Goal: Task Accomplishment & Management: Manage account settings

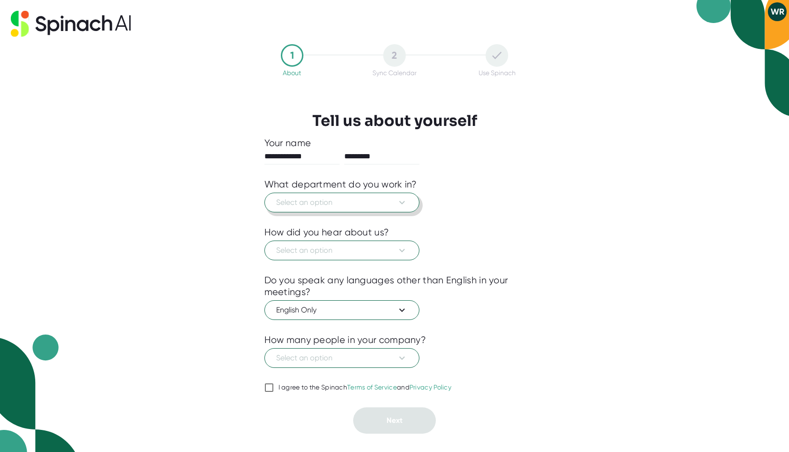
click at [377, 202] on span "Select an option" at bounding box center [341, 202] width 131 height 11
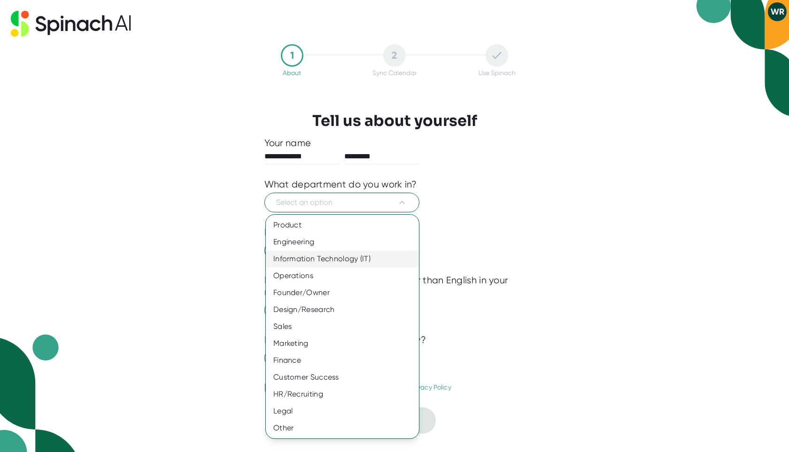
click at [356, 255] on div "Information Technology (IT)" at bounding box center [342, 258] width 153 height 17
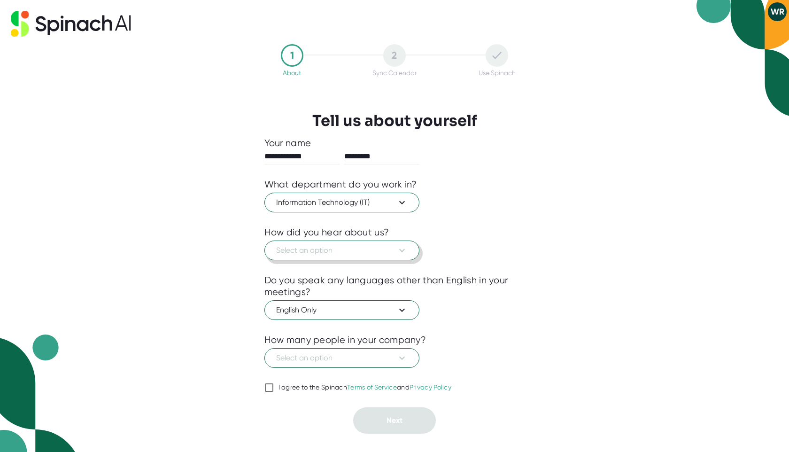
click at [351, 253] on span "Select an option" at bounding box center [341, 250] width 131 height 11
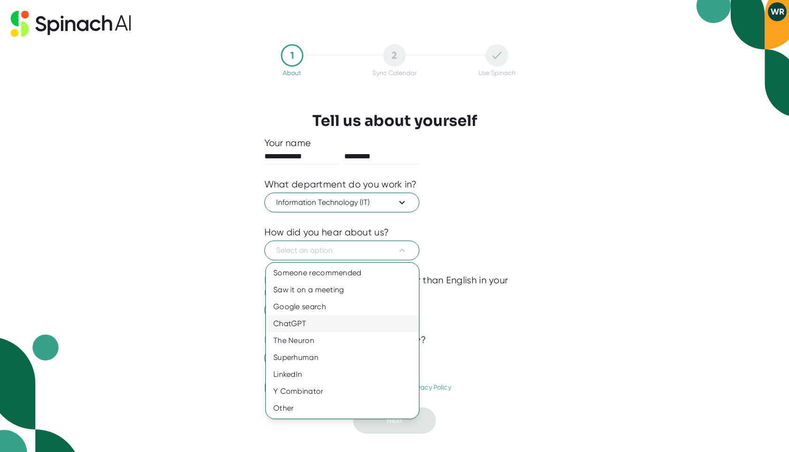
click at [370, 321] on div "ChatGPT" at bounding box center [342, 323] width 153 height 17
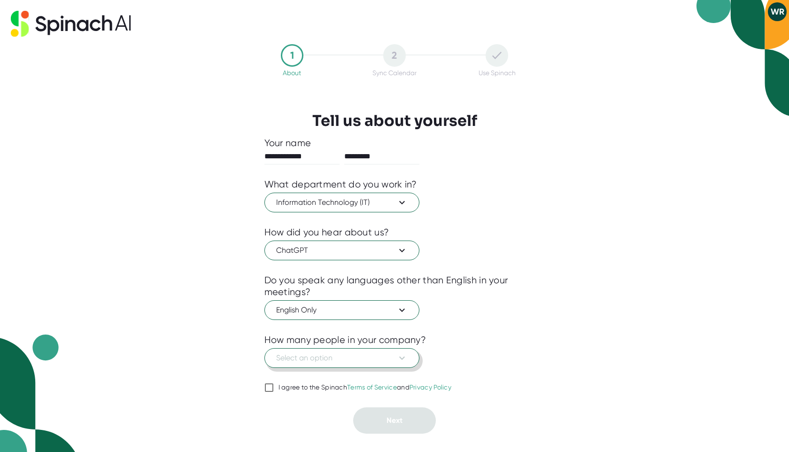
click at [387, 362] on span "Select an option" at bounding box center [341, 357] width 131 height 11
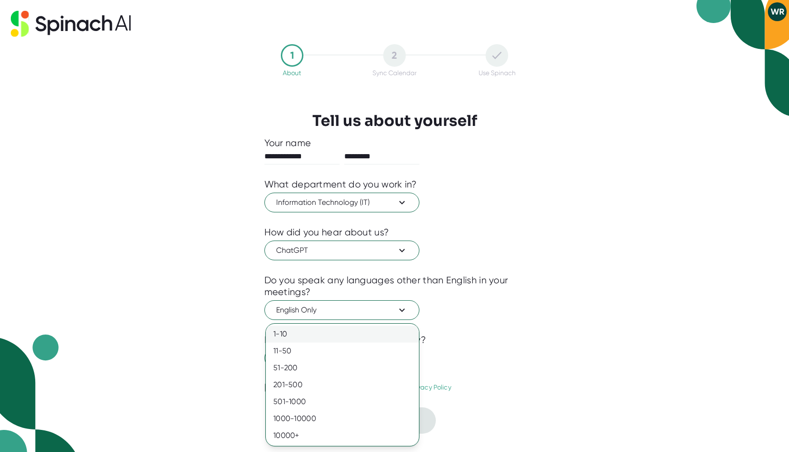
click at [361, 337] on div "1-10" at bounding box center [342, 333] width 153 height 17
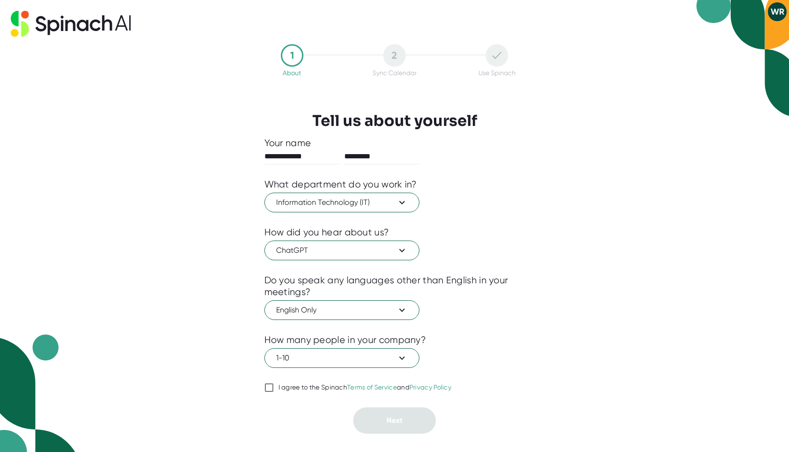
click at [323, 384] on div "I agree to the Spinach Terms of Service and Privacy Policy" at bounding box center [364, 387] width 173 height 8
click at [274, 384] on input "I agree to the Spinach Terms of Service and Privacy Policy" at bounding box center [268, 387] width 9 height 11
checkbox input "true"
click at [387, 419] on span "Next" at bounding box center [395, 420] width 16 height 9
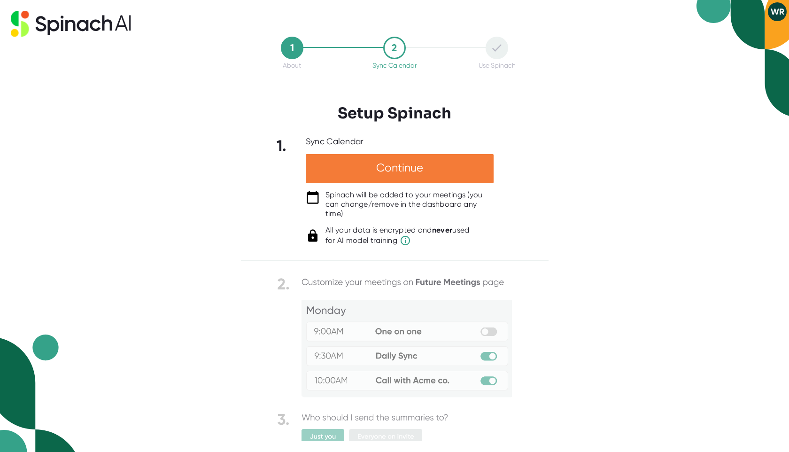
click at [374, 170] on div "Continue" at bounding box center [400, 168] width 188 height 29
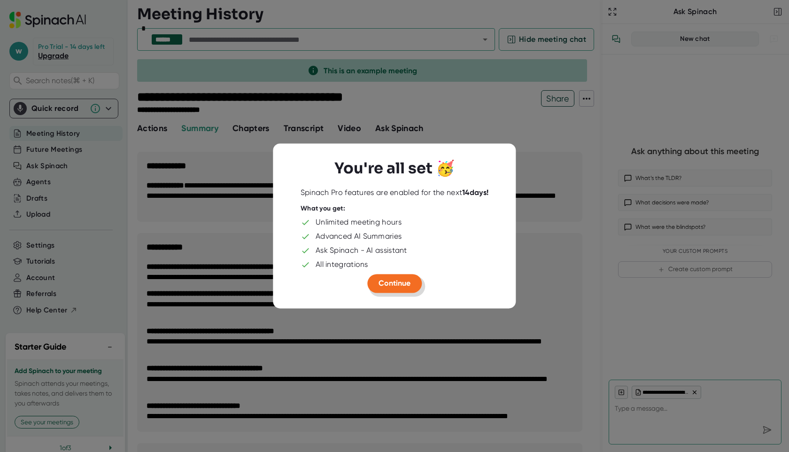
click at [402, 286] on span "Continue" at bounding box center [395, 282] width 32 height 9
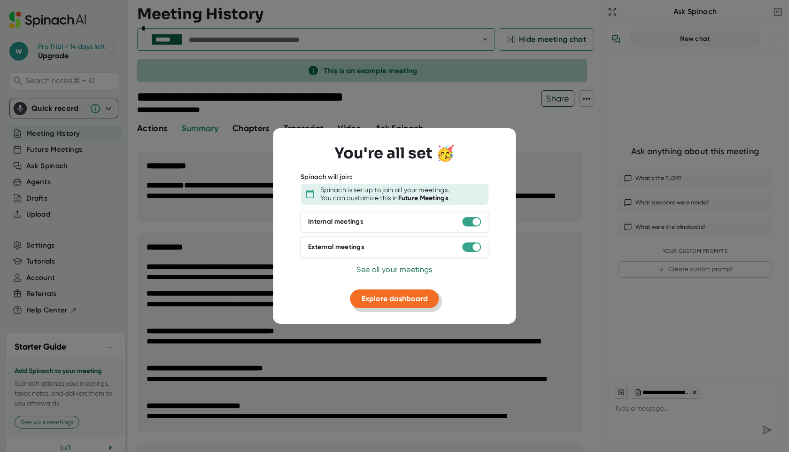
click at [397, 301] on span "Explore dashboard" at bounding box center [395, 298] width 66 height 9
type textarea "x"
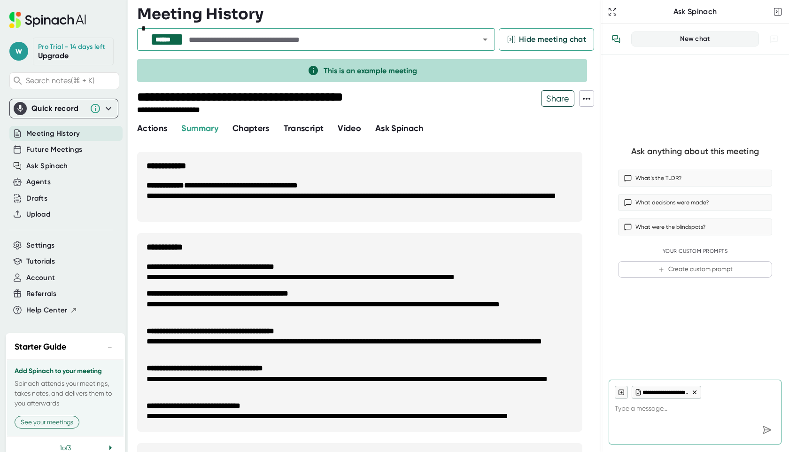
type textarea "i"
type textarea "x"
type textarea "i"
type textarea "x"
type textarea "i n"
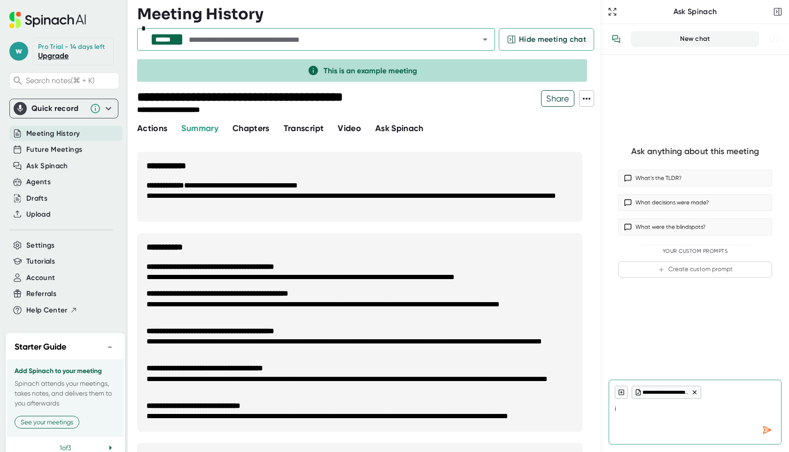
type textarea "x"
type textarea "i ne"
type textarea "x"
type textarea "i nee"
type textarea "x"
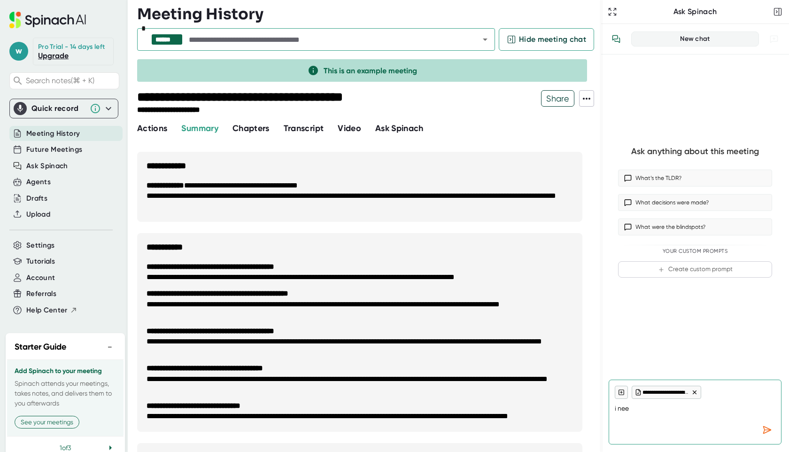
type textarea "i need"
type textarea "x"
type textarea "i need"
type textarea "x"
type textarea "i need a"
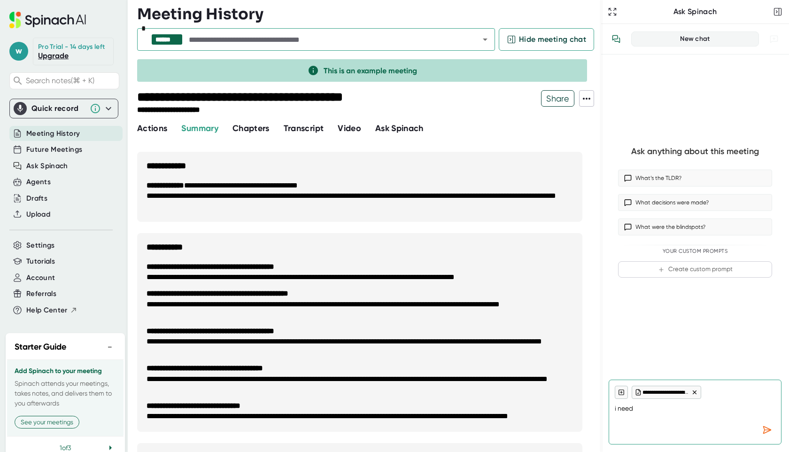
type textarea "x"
type textarea "i need a"
type textarea "x"
type textarea "i need a m"
type textarea "x"
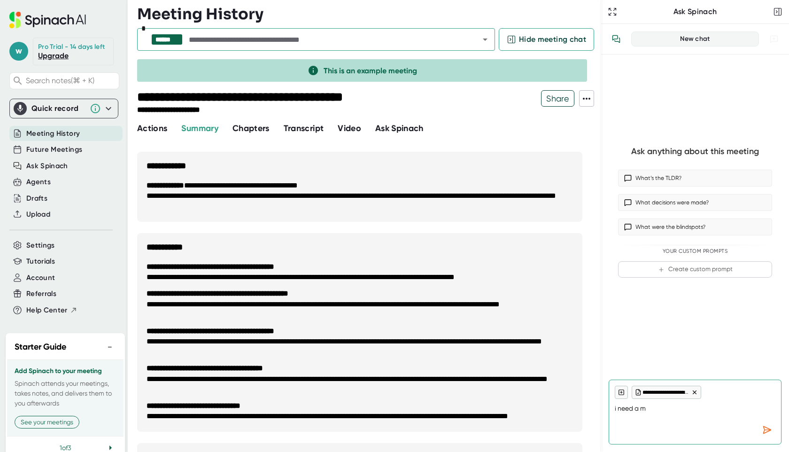
type textarea "i need a me"
type textarea "x"
type textarea "i need a mee"
type textarea "x"
type textarea "i need a meet"
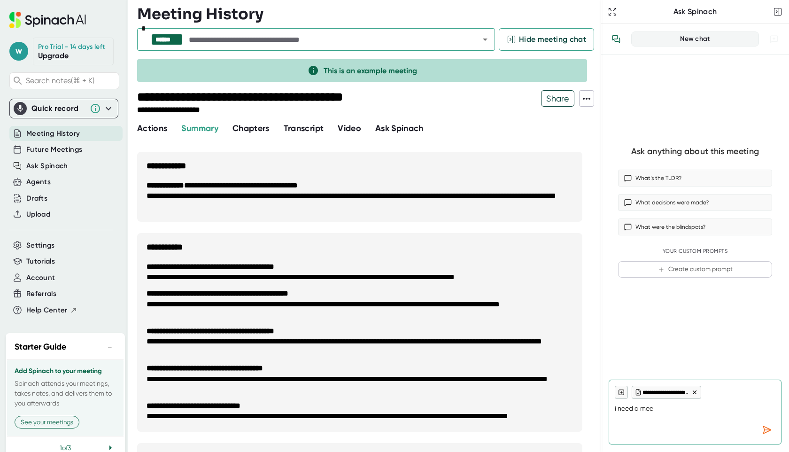
type textarea "x"
type textarea "i need a meeti"
type textarea "x"
type textarea "i need a meetin"
type textarea "x"
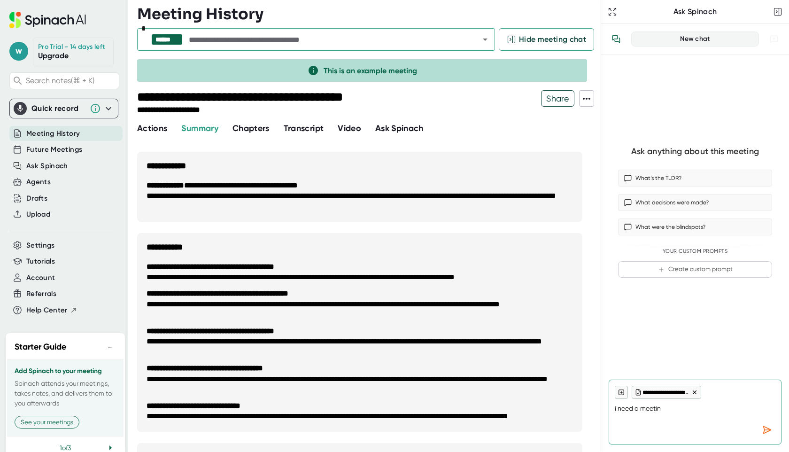
type textarea "i need a meeting"
type textarea "x"
type textarea "i need a meeting"
type textarea "x"
type textarea "i need a meeting a"
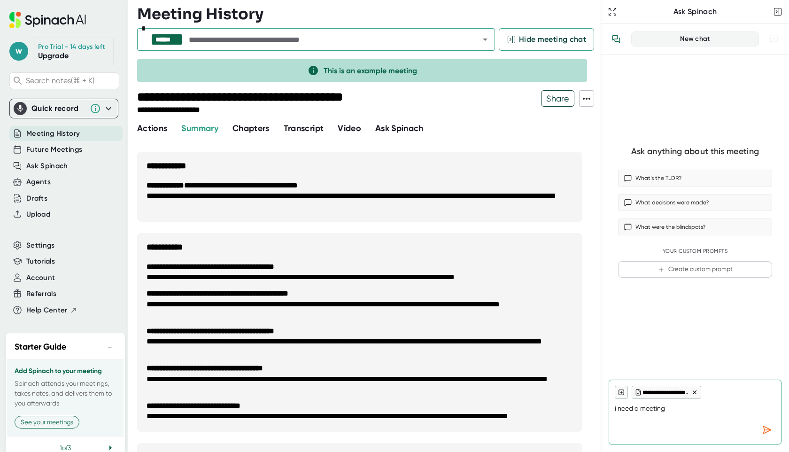
type textarea "x"
type textarea "i need a meeting ag"
type textarea "x"
type textarea "i need a meeting age"
type textarea "x"
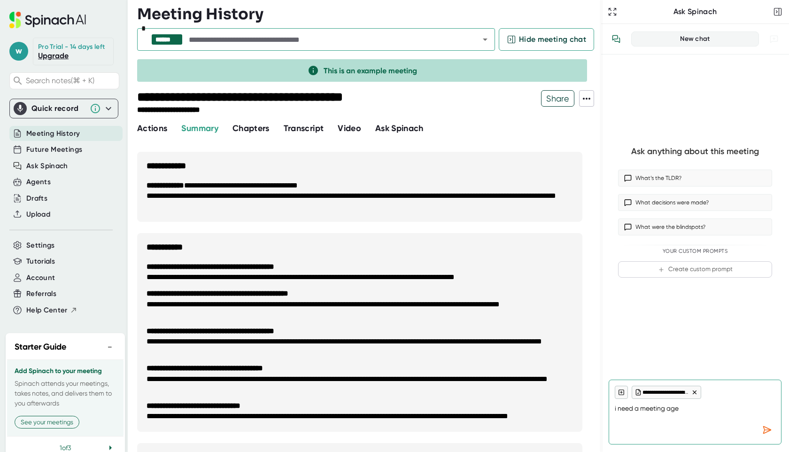
type textarea "i need a meeting agen"
type textarea "x"
type textarea "i need a meeting agend"
type textarea "x"
type textarea "i need a meeting agenda"
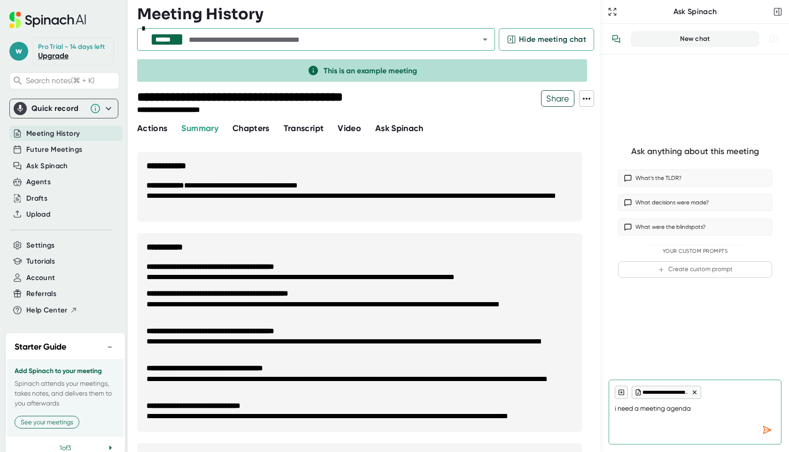
type textarea "x"
type textarea "i need a meeting agenda"
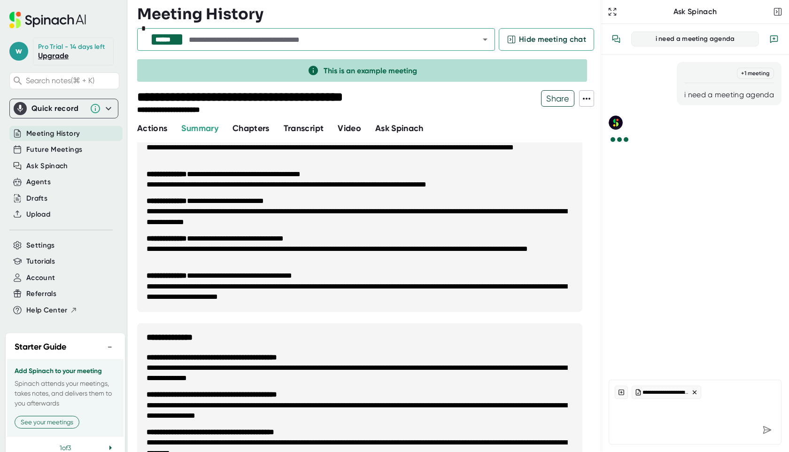
scroll to position [474, 0]
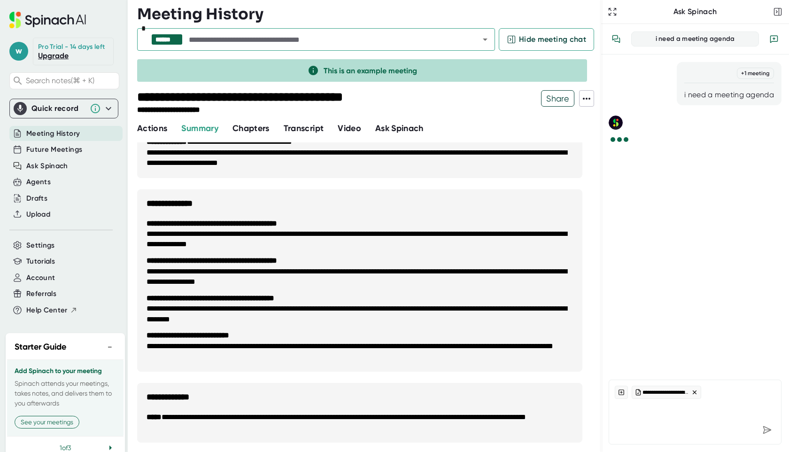
click at [262, 130] on span "Chapters" at bounding box center [250, 128] width 37 height 10
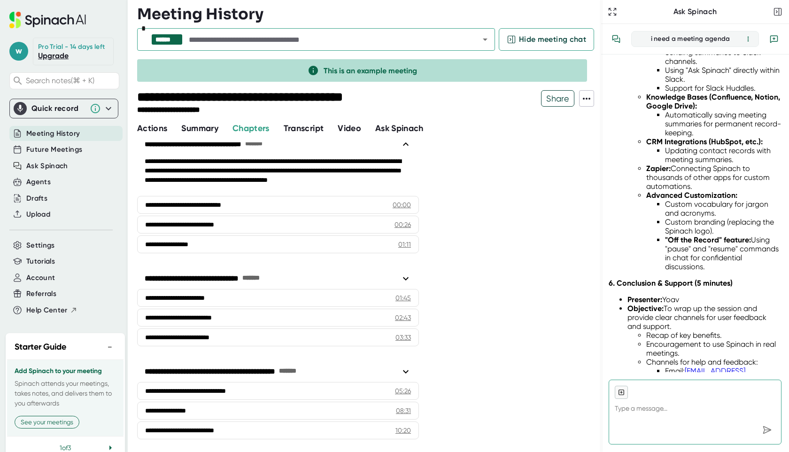
click at [198, 133] on button "Summary" at bounding box center [199, 128] width 37 height 13
type textarea "x"
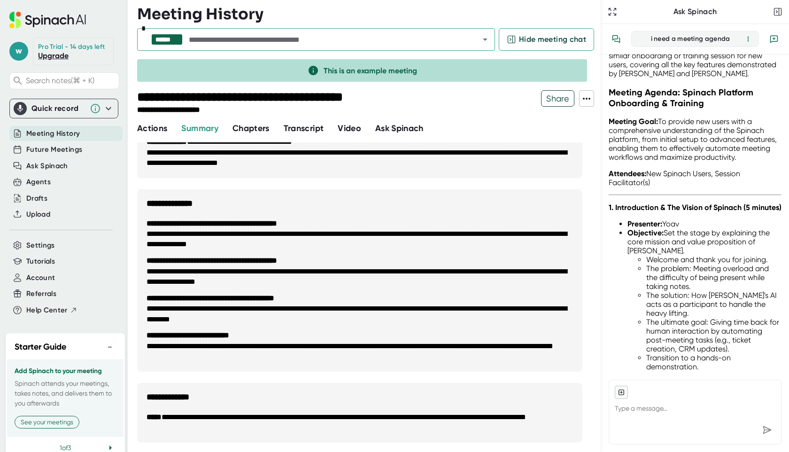
scroll to position [135, 0]
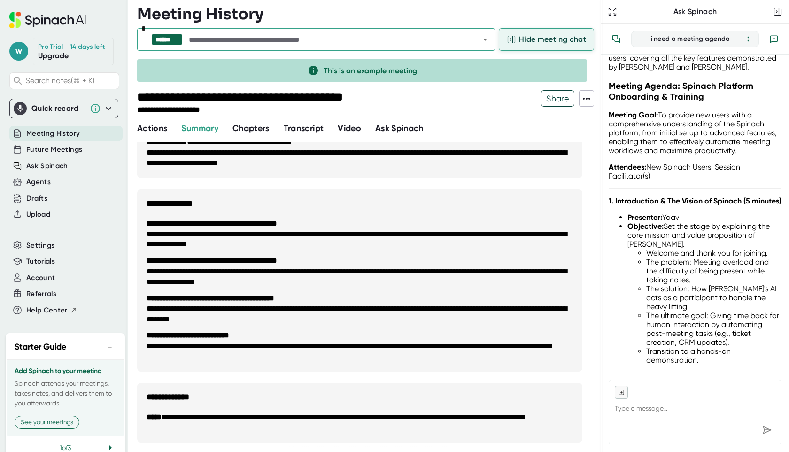
click at [525, 45] on span "Hide meeting chat" at bounding box center [552, 39] width 67 height 11
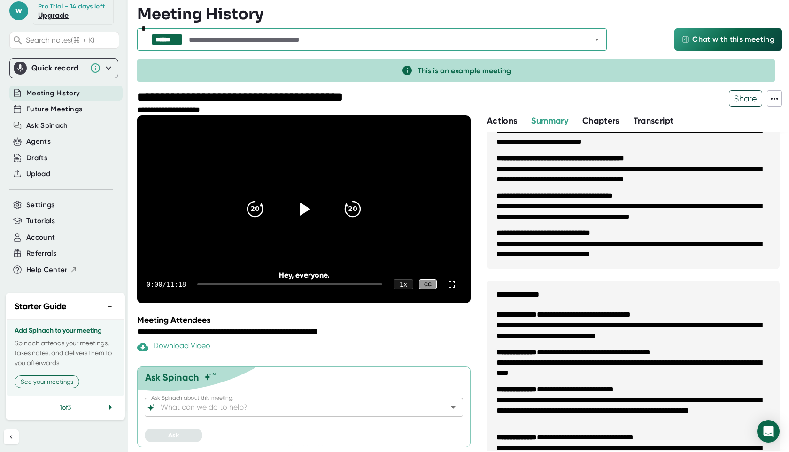
scroll to position [0, 0]
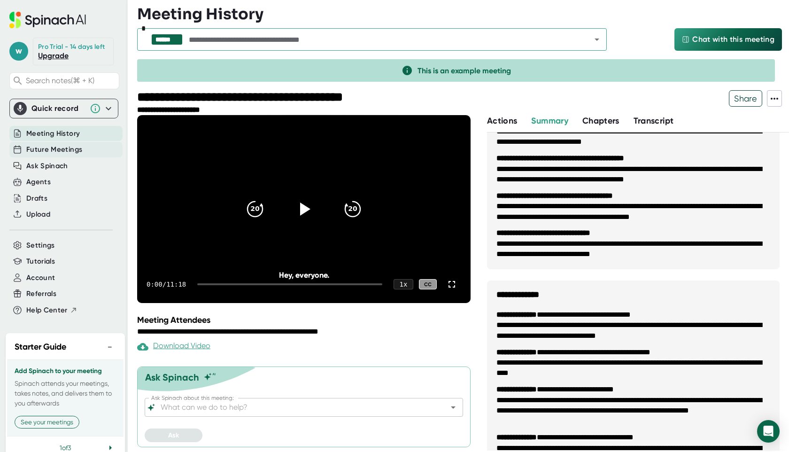
click at [56, 152] on span "Future Meetings" at bounding box center [54, 149] width 56 height 11
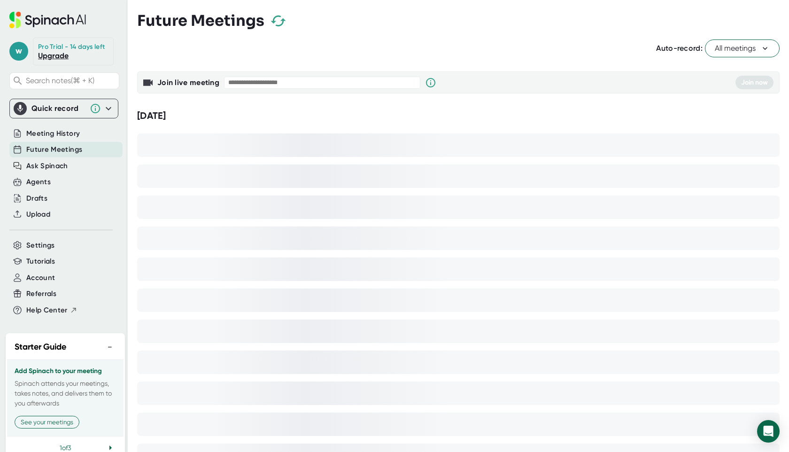
click at [750, 46] on span "All meetings" at bounding box center [742, 48] width 55 height 11
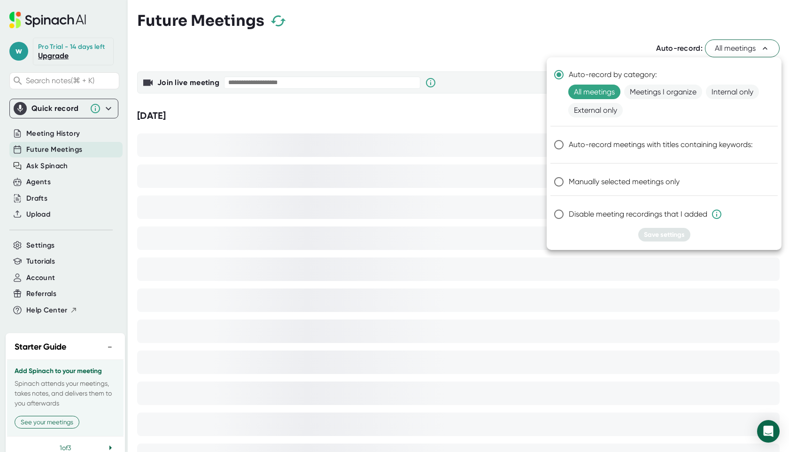
click at [750, 47] on div at bounding box center [394, 226] width 789 height 452
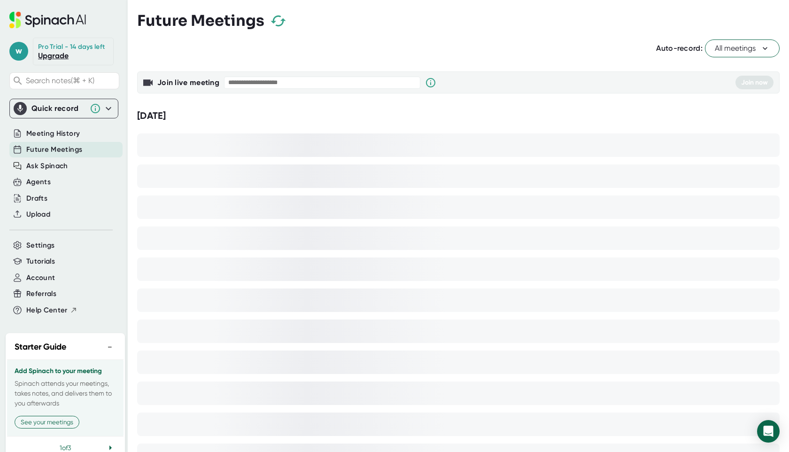
click at [95, 118] on div at bounding box center [63, 121] width 109 height 7
click at [103, 113] on icon at bounding box center [108, 108] width 11 height 11
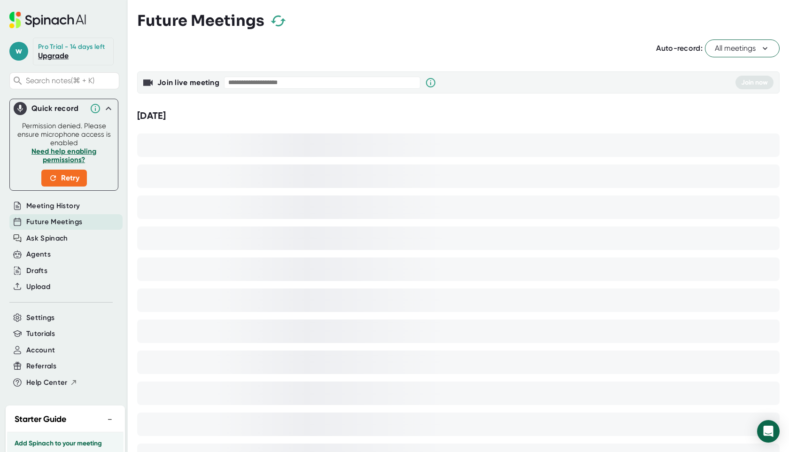
click at [112, 110] on icon at bounding box center [108, 108] width 11 height 11
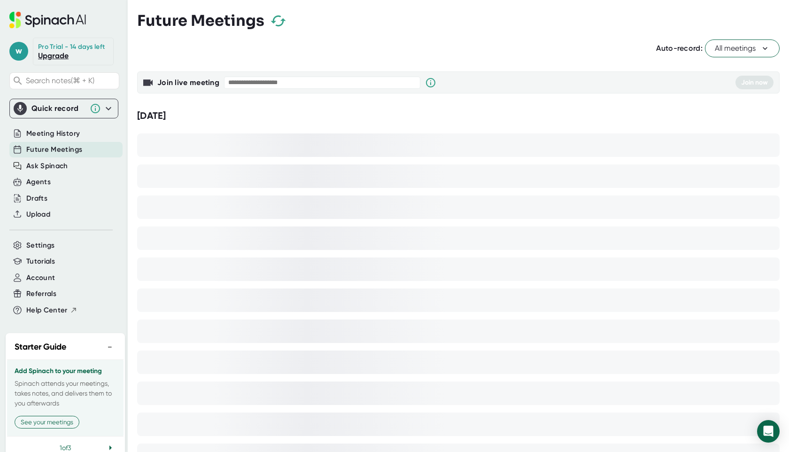
click at [86, 49] on div "Pro Trial - 14 days left" at bounding box center [71, 47] width 67 height 8
click at [63, 47] on div "Pro Trial - 14 days left" at bounding box center [71, 47] width 67 height 8
click at [55, 57] on link "Upgrade" at bounding box center [53, 55] width 31 height 9
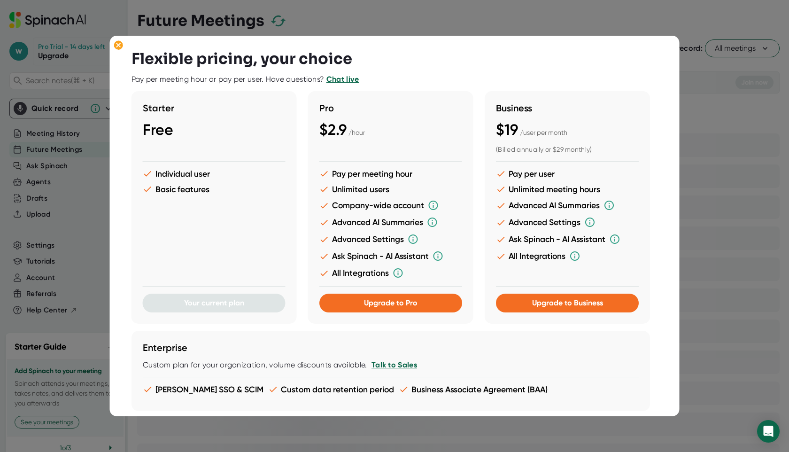
click at [535, 28] on div at bounding box center [394, 226] width 789 height 452
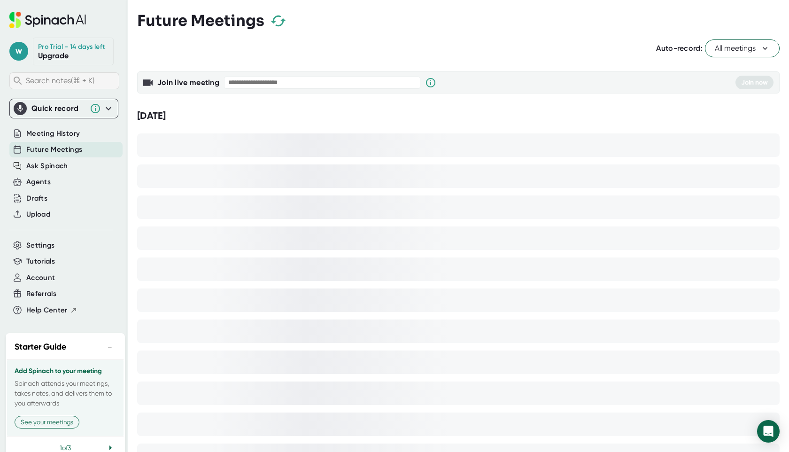
scroll to position [41, 0]
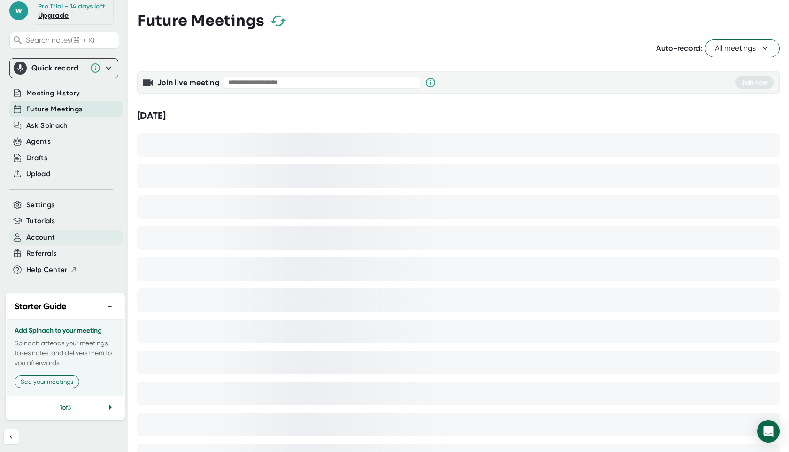
click at [46, 238] on span "Account" at bounding box center [40, 237] width 29 height 11
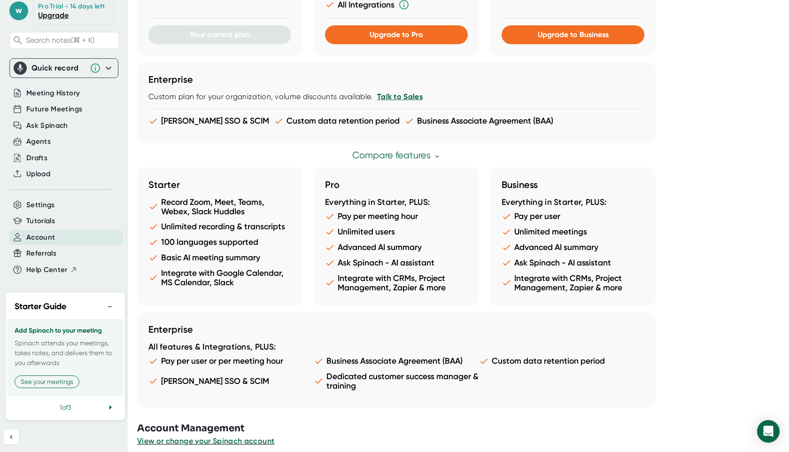
scroll to position [426, 0]
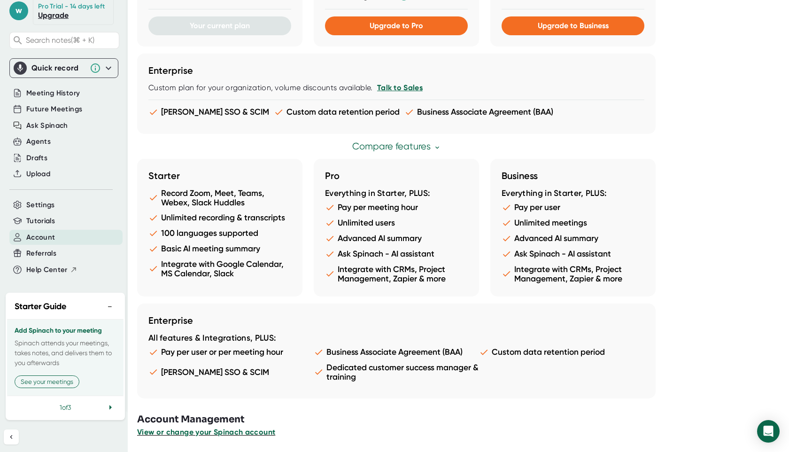
click at [221, 433] on span "View or change your Spinach account" at bounding box center [206, 431] width 138 height 9
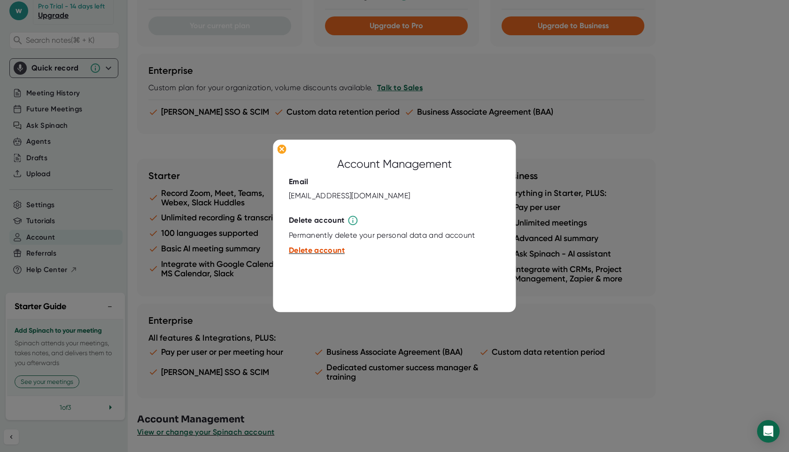
click at [308, 254] on span "Delete account" at bounding box center [317, 250] width 56 height 9
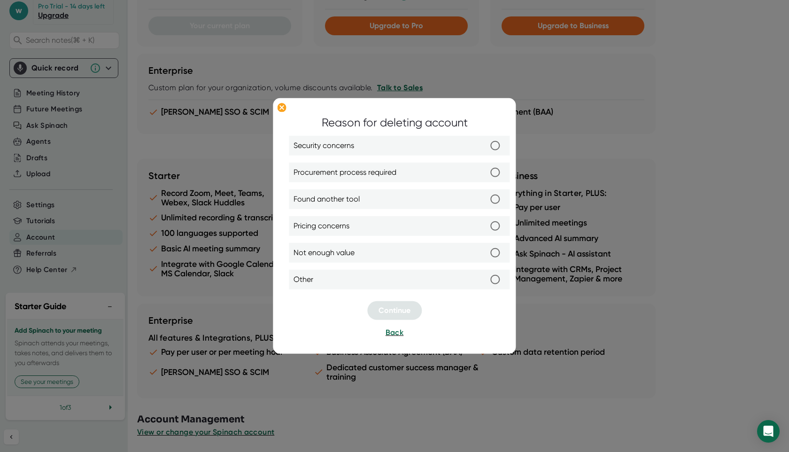
click at [362, 229] on label "Pricing concerns" at bounding box center [399, 226] width 211 height 20
click at [485, 229] on input "Pricing concerns" at bounding box center [495, 226] width 20 height 20
radio input "true"
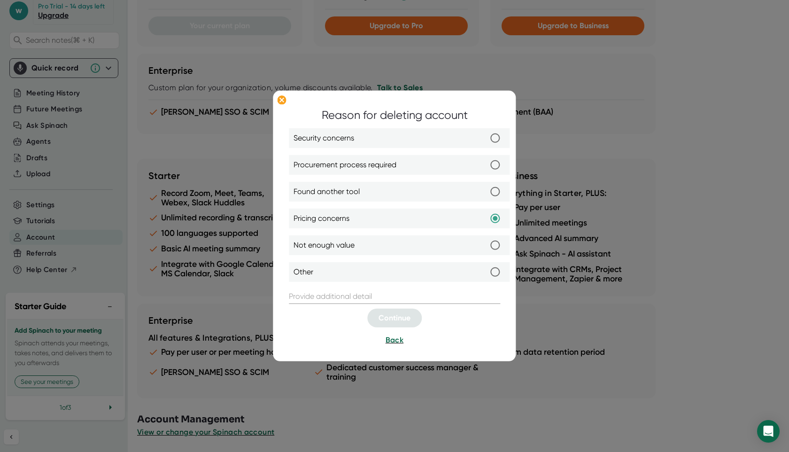
click at [377, 294] on input "text" at bounding box center [394, 296] width 211 height 15
type input "l"
click at [395, 326] on button "Continue" at bounding box center [394, 318] width 54 height 19
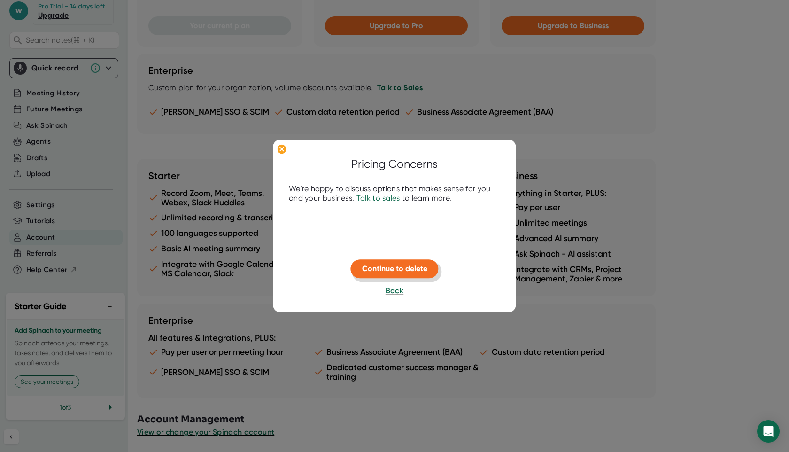
click at [402, 275] on button "Continue to delete" at bounding box center [395, 268] width 88 height 19
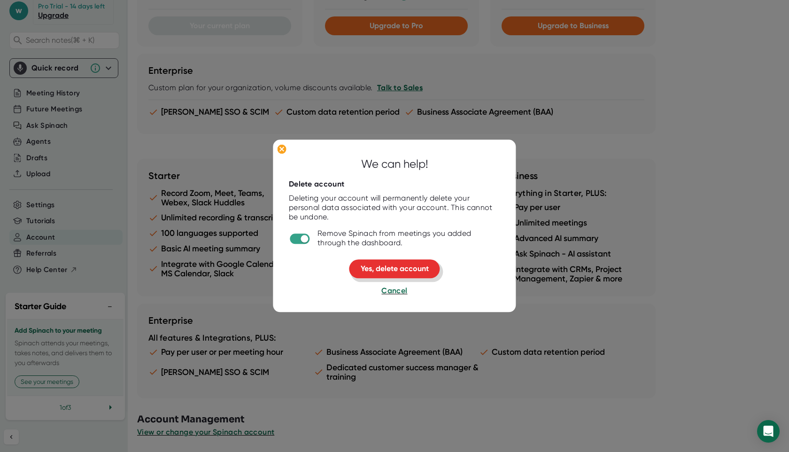
click at [386, 265] on span "Yes, delete account" at bounding box center [395, 268] width 68 height 9
